Goal: Find specific page/section: Find specific page/section

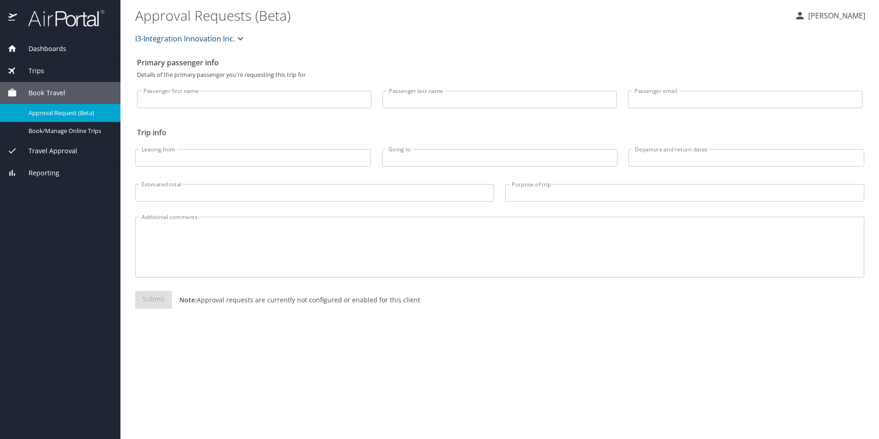
click at [242, 103] on input "Passenger first name" at bounding box center [254, 99] width 235 height 17
type input "C"
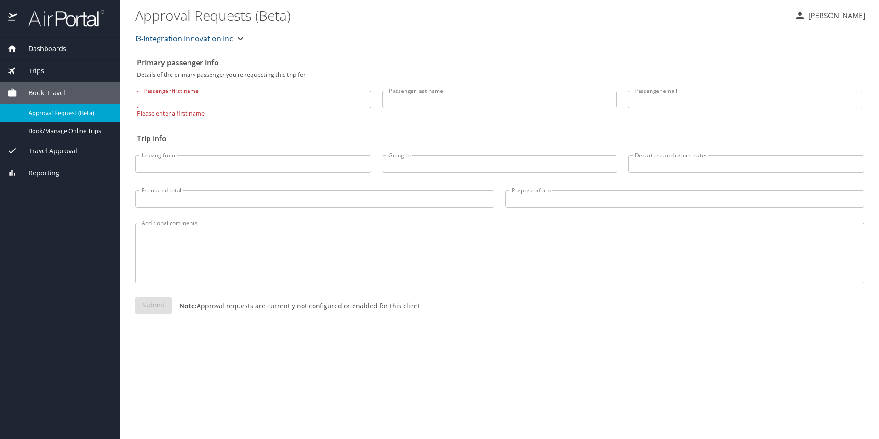
click at [80, 57] on div "Dashboards" at bounding box center [60, 49] width 121 height 22
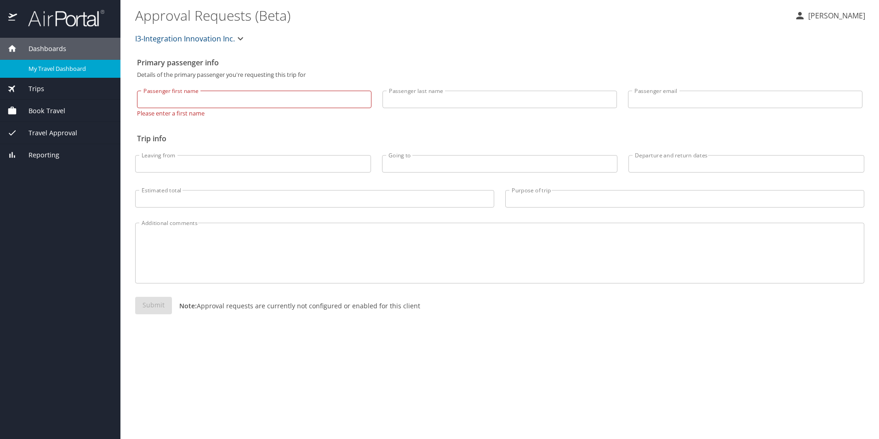
click at [68, 68] on span "My Travel Dashboard" at bounding box center [69, 68] width 81 height 9
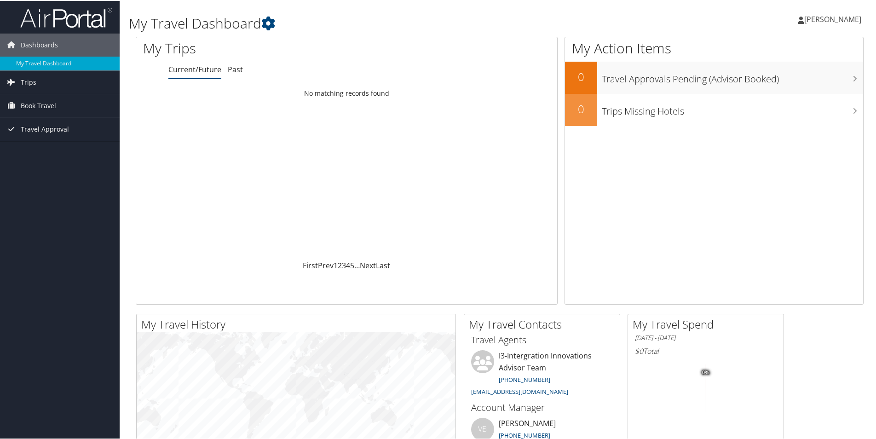
click at [827, 16] on span "[PERSON_NAME]" at bounding box center [832, 18] width 57 height 10
click at [801, 79] on link "View Travel Profile" at bounding box center [808, 82] width 103 height 16
